Goal: Book appointment/travel/reservation

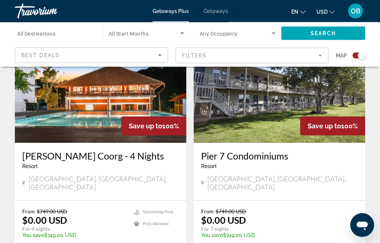
scroll to position [1074, 0]
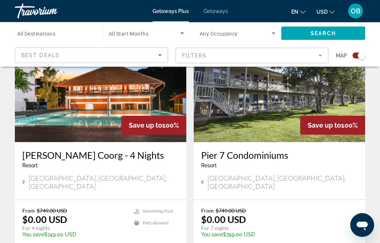
click at [163, 59] on icon "Sort by" at bounding box center [159, 55] width 9 height 9
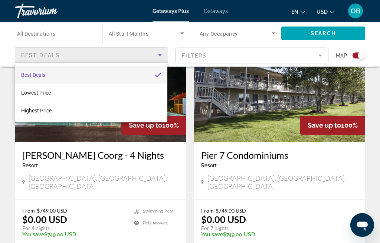
scroll to position [1074, 0]
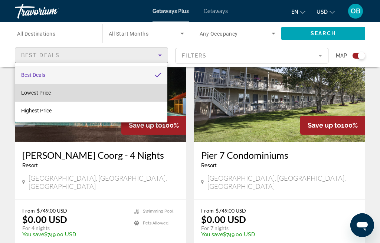
click at [53, 95] on mat-option "Lowest Price" at bounding box center [91, 93] width 152 height 18
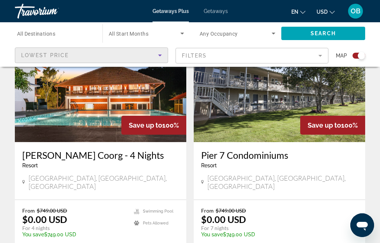
click at [324, 57] on mat-form-field "Filters" at bounding box center [251, 56] width 153 height 16
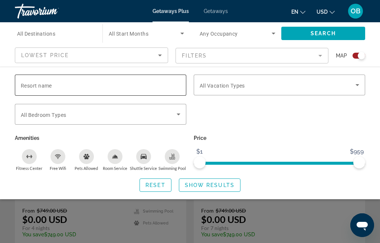
click at [52, 88] on span "Resort name" at bounding box center [36, 86] width 31 height 6
click at [52, 88] on input "Resort name" at bounding box center [100, 85] width 159 height 9
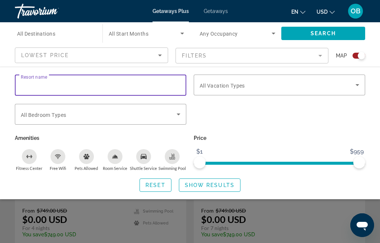
scroll to position [1074, 0]
click at [357, 86] on icon "Search widget" at bounding box center [356, 84] width 9 height 9
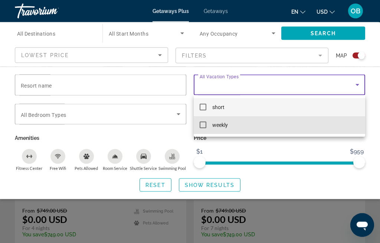
scroll to position [1074, 0]
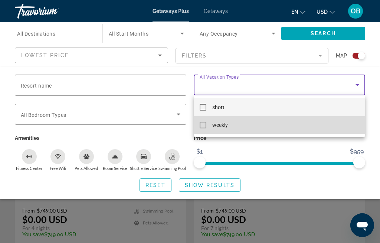
click at [205, 125] on mat-pseudo-checkbox at bounding box center [202, 125] width 7 height 7
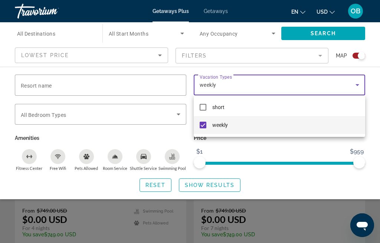
click at [180, 117] on div at bounding box center [190, 121] width 380 height 243
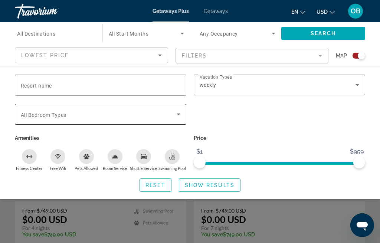
click at [177, 116] on icon "Search widget" at bounding box center [178, 114] width 9 height 9
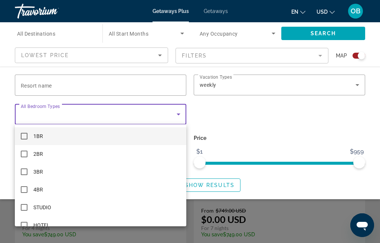
click at [201, 108] on div at bounding box center [190, 121] width 380 height 243
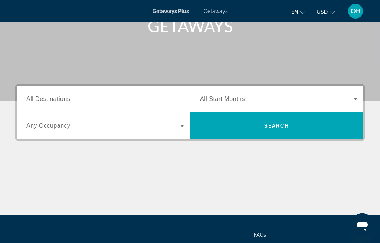
scroll to position [121, 0]
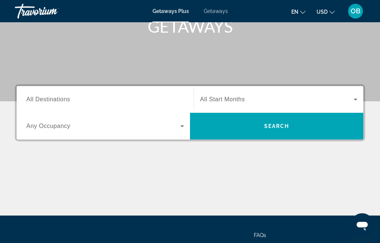
click at [183, 128] on icon "Search widget" at bounding box center [182, 126] width 9 height 9
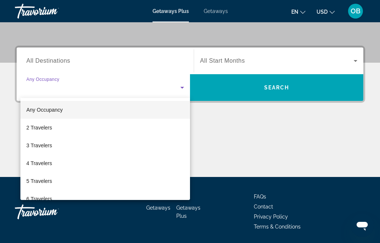
scroll to position [0, 0]
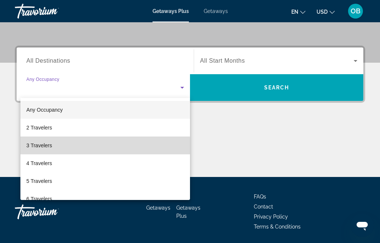
click at [46, 148] on span "3 Travelers" at bounding box center [39, 145] width 26 height 9
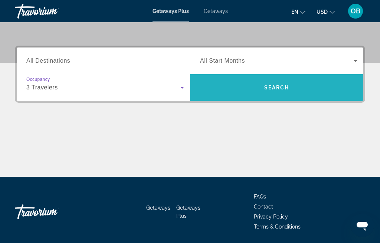
click at [291, 89] on span "Search widget" at bounding box center [276, 88] width 173 height 18
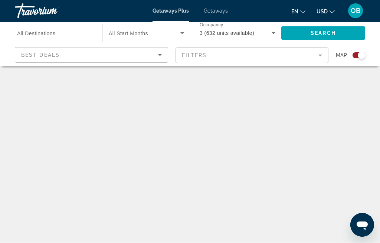
scroll to position [0, 0]
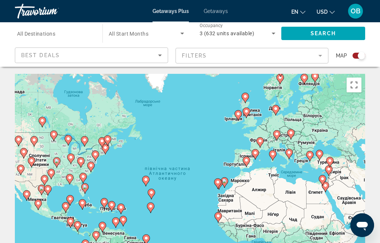
click at [159, 57] on icon "Sort by" at bounding box center [159, 55] width 9 height 9
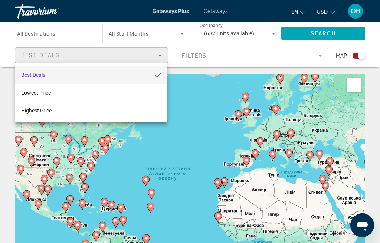
click at [212, 93] on div at bounding box center [190, 121] width 380 height 243
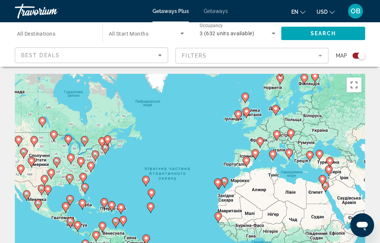
click at [322, 57] on mat-form-field "Filters" at bounding box center [251, 56] width 153 height 16
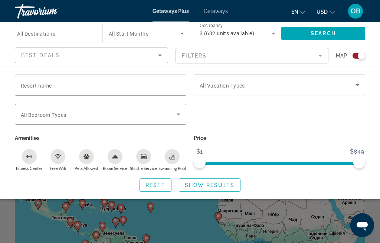
scroll to position [0, 0]
